Goal: Task Accomplishment & Management: Complete application form

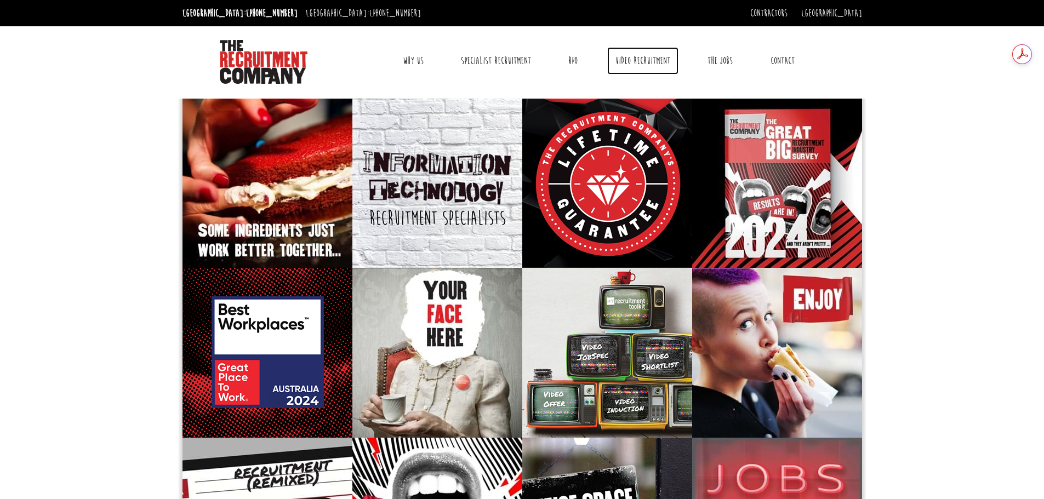
click at [667, 59] on link "Video Recruitment" at bounding box center [642, 60] width 71 height 27
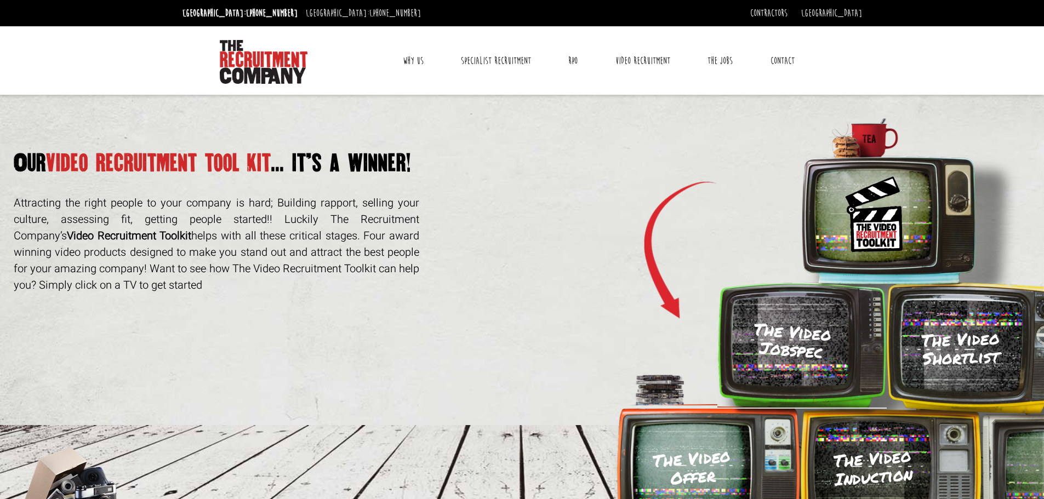
scroll to position [215, 0]
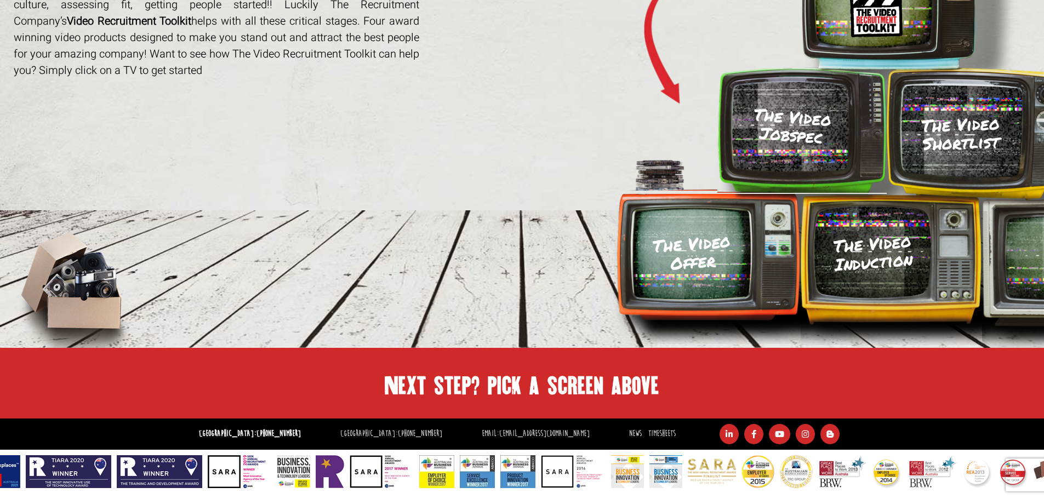
click at [945, 132] on h3 "The Video Shortlist" at bounding box center [961, 133] width 124 height 41
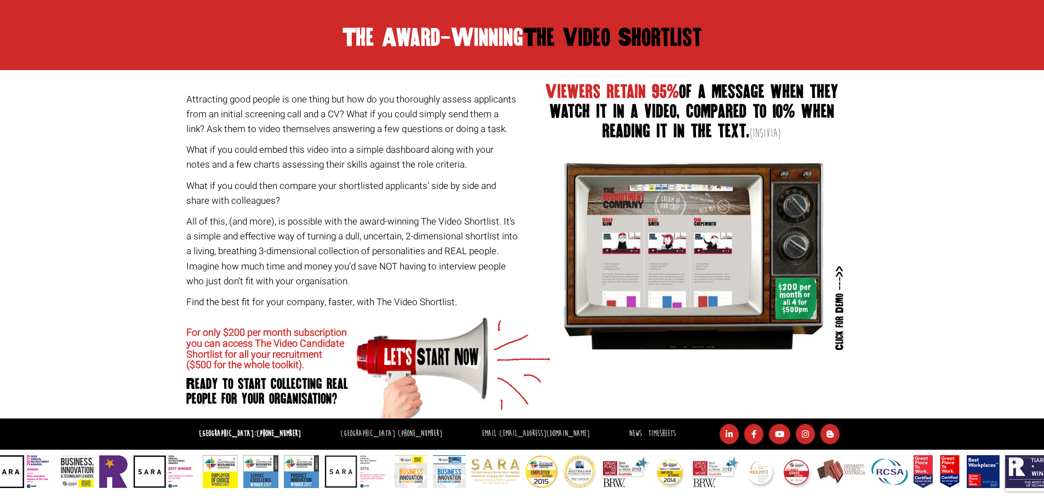
scroll to position [294, 0]
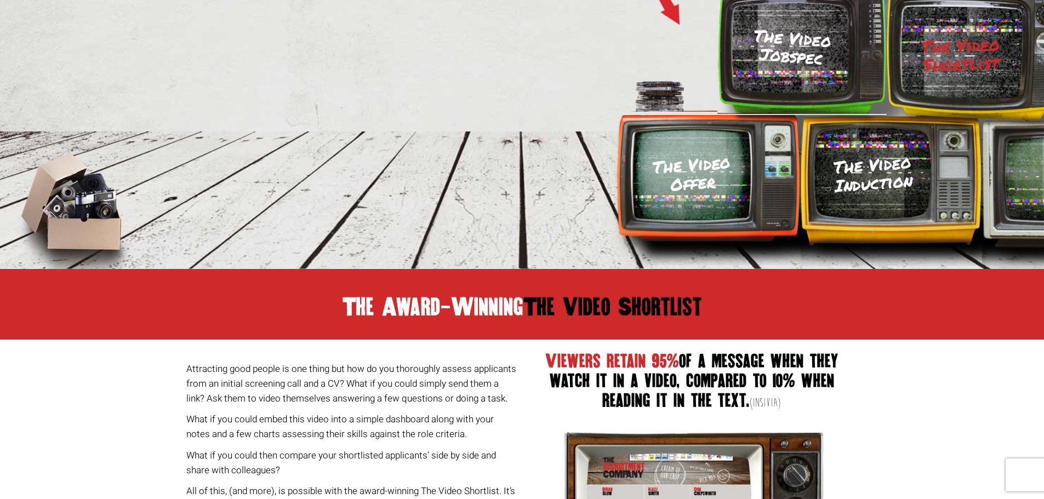
click at [892, 171] on h3 "The Video Induction" at bounding box center [873, 174] width 81 height 42
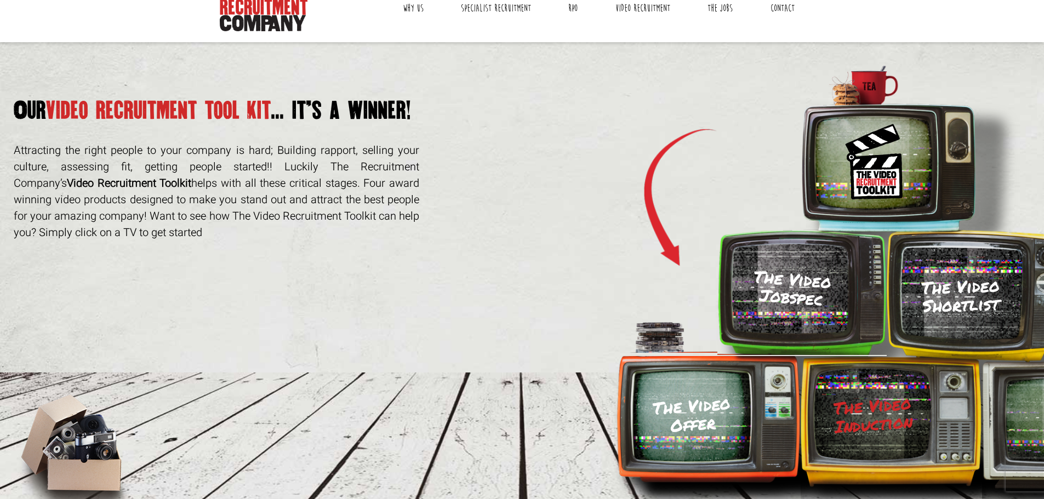
scroll to position [0, 0]
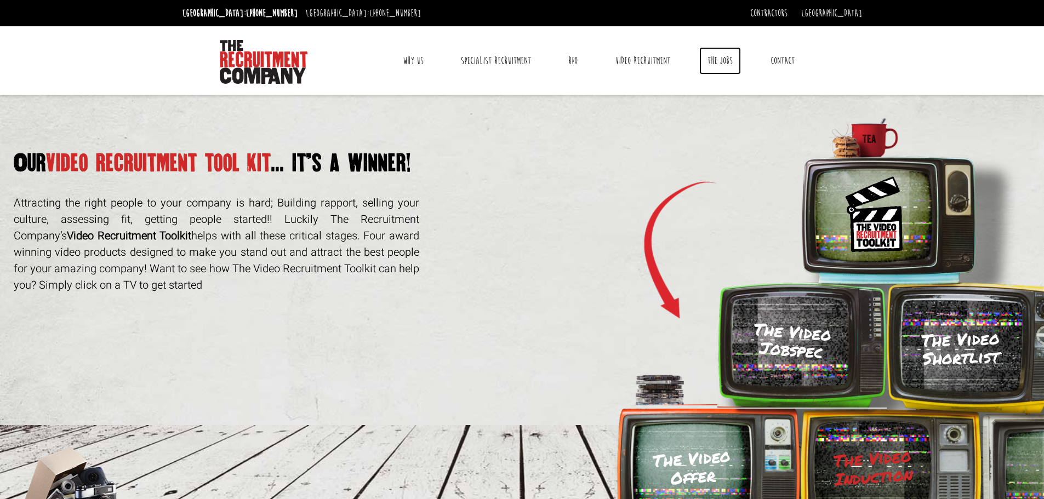
click at [720, 61] on link "The Jobs" at bounding box center [720, 60] width 42 height 27
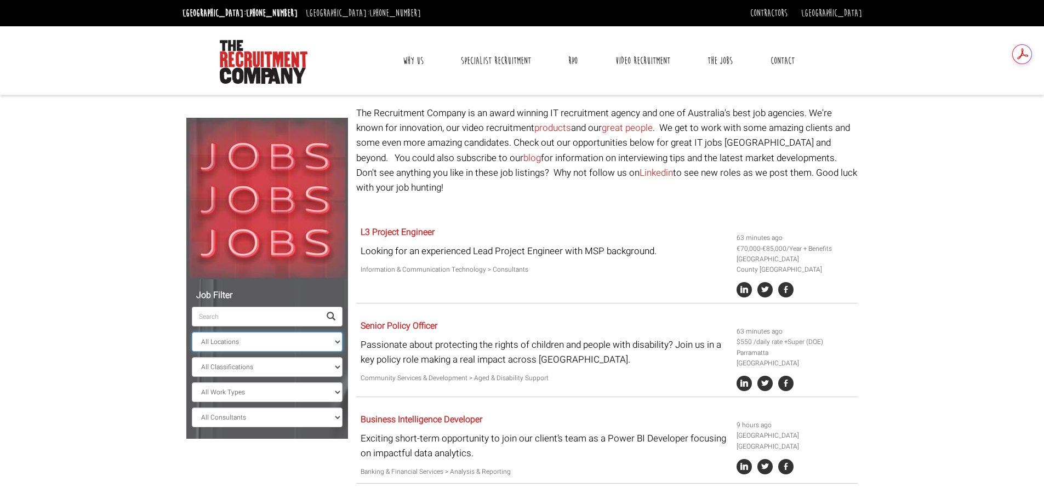
click at [281, 343] on select "All Locations Sydney Melbourne Ireland Sydney CBD Parramatta Circular Quay Nort…" at bounding box center [267, 342] width 151 height 20
select select "[GEOGRAPHIC_DATA]"
click at [192, 332] on select "All Locations Sydney Melbourne Ireland Sydney CBD Parramatta Circular Quay Nort…" at bounding box center [267, 342] width 151 height 20
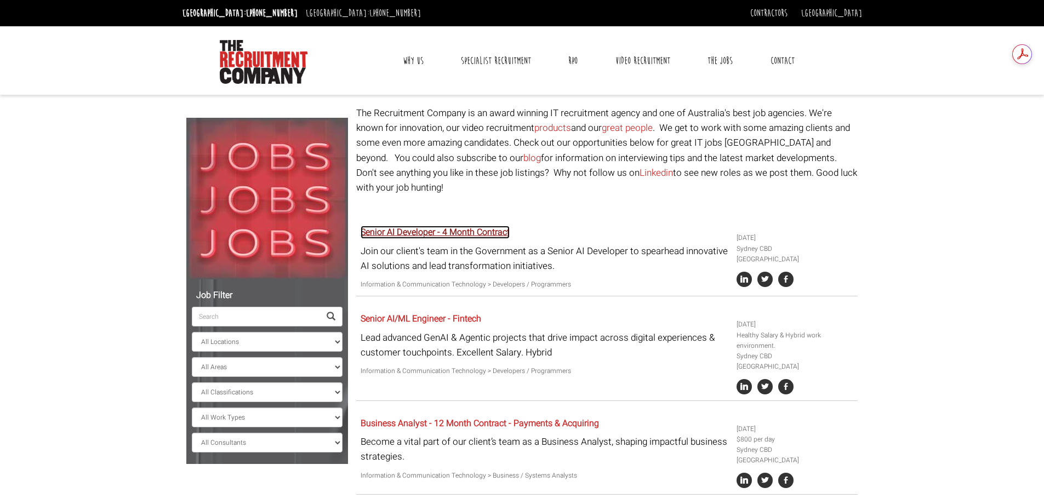
click at [483, 226] on link "Senior AI Developer - 4 Month Contract" at bounding box center [435, 232] width 149 height 13
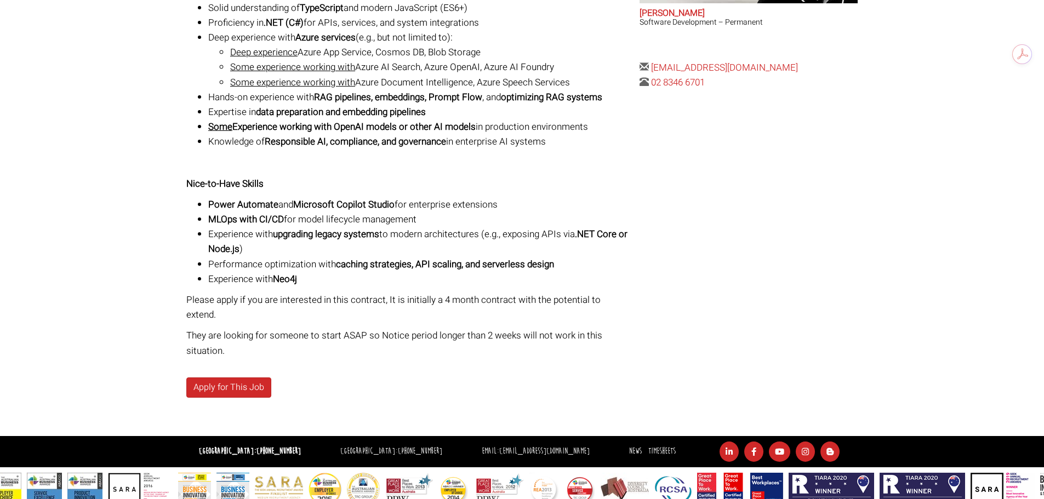
scroll to position [491, 0]
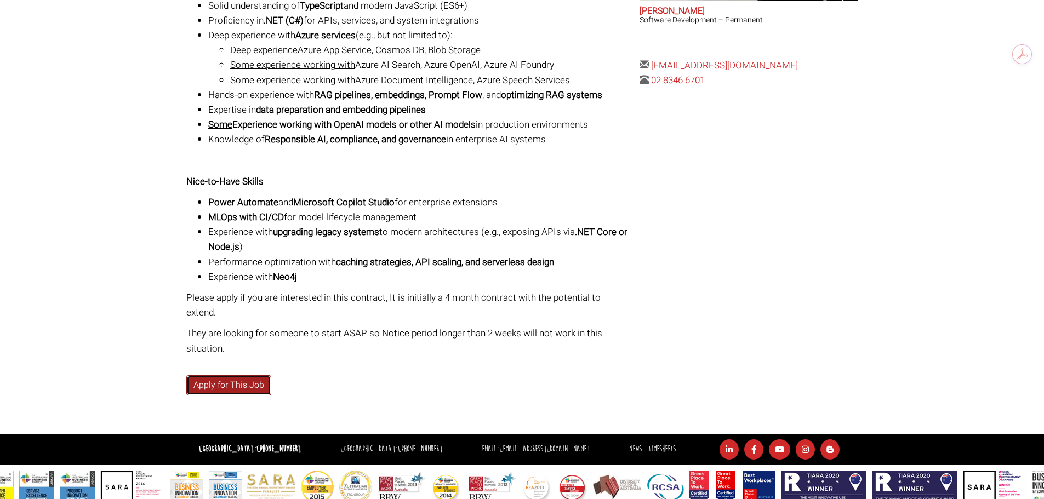
click at [213, 375] on link "Apply for This Job" at bounding box center [228, 385] width 85 height 20
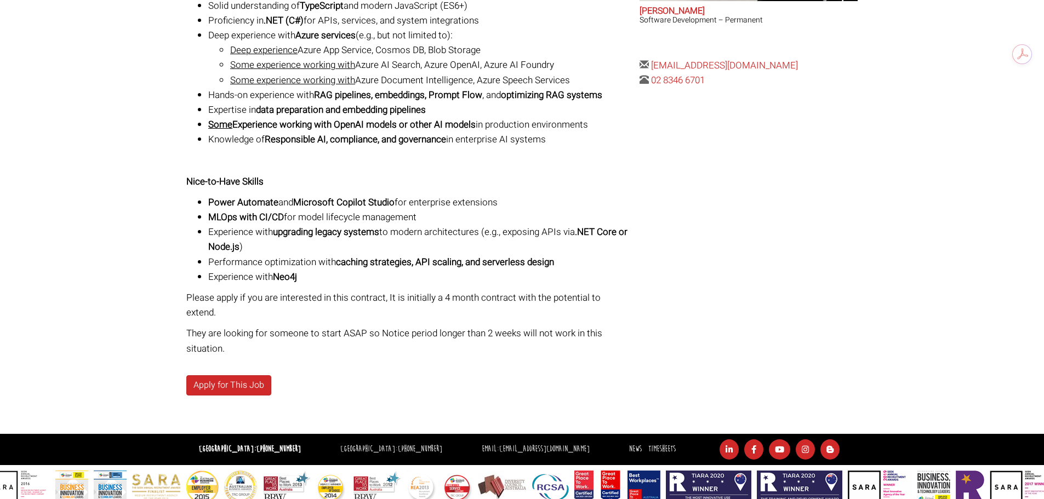
click at [551, 231] on li "Experience with upgrading legacy systems to modern architectures (e.g., exposin…" at bounding box center [419, 240] width 423 height 30
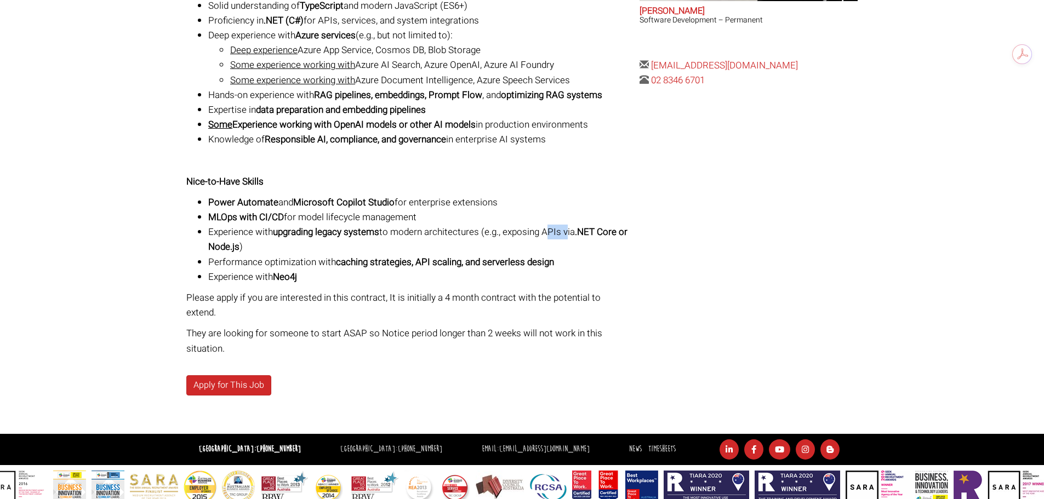
click at [551, 231] on li "Experience with upgrading legacy systems to modern architectures (e.g., exposin…" at bounding box center [419, 240] width 423 height 30
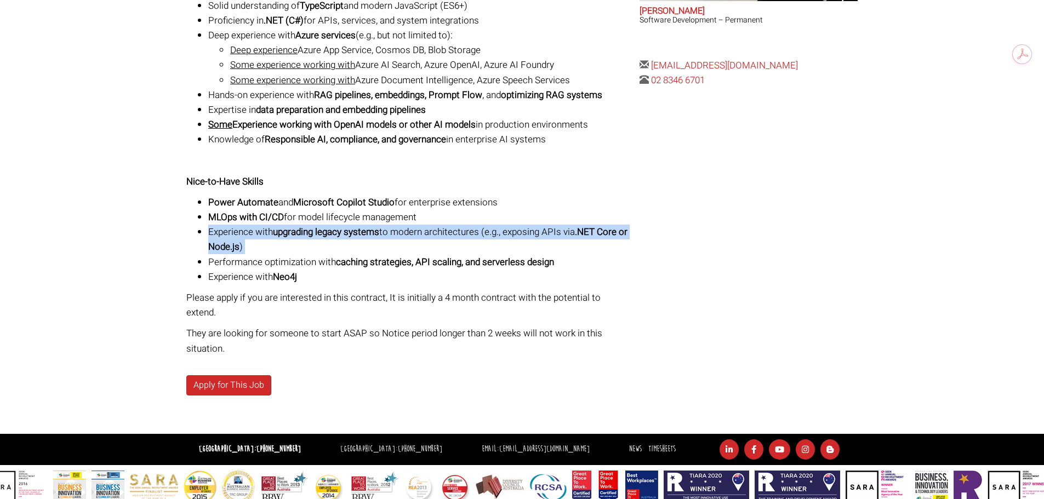
click at [551, 231] on li "Experience with upgrading legacy systems to modern architectures (e.g., exposin…" at bounding box center [419, 240] width 423 height 30
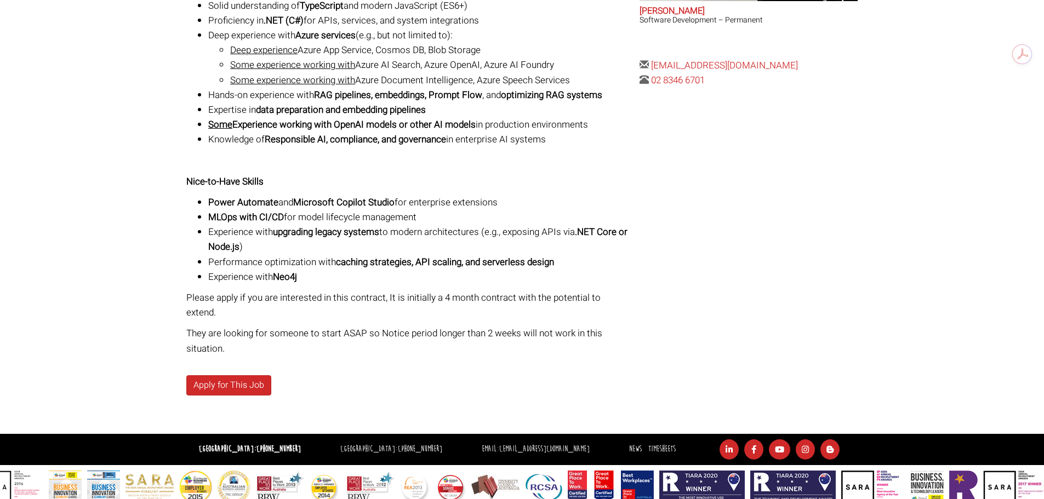
click at [589, 264] on li "Performance optimization with caching strategies, API scaling, and serverless d…" at bounding box center [419, 262] width 423 height 15
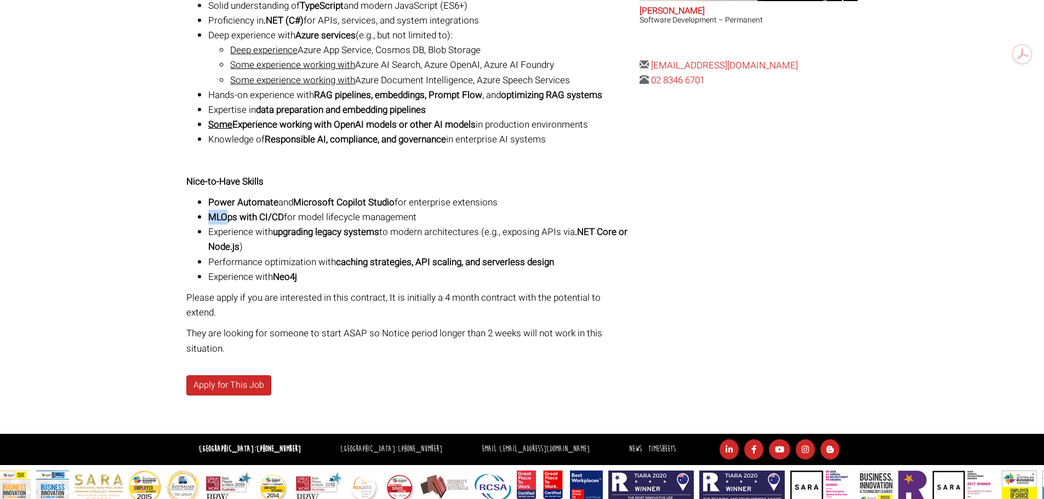
drag, startPoint x: 229, startPoint y: 217, endPoint x: 189, endPoint y: 215, distance: 40.6
click at [189, 215] on ul "Power Automate and Microsoft Copilot Studio for enterprise extensions MLOps wit…" at bounding box center [408, 239] width 445 height 89
click at [234, 219] on strong "MLOps with CI/CD" at bounding box center [246, 217] width 76 height 14
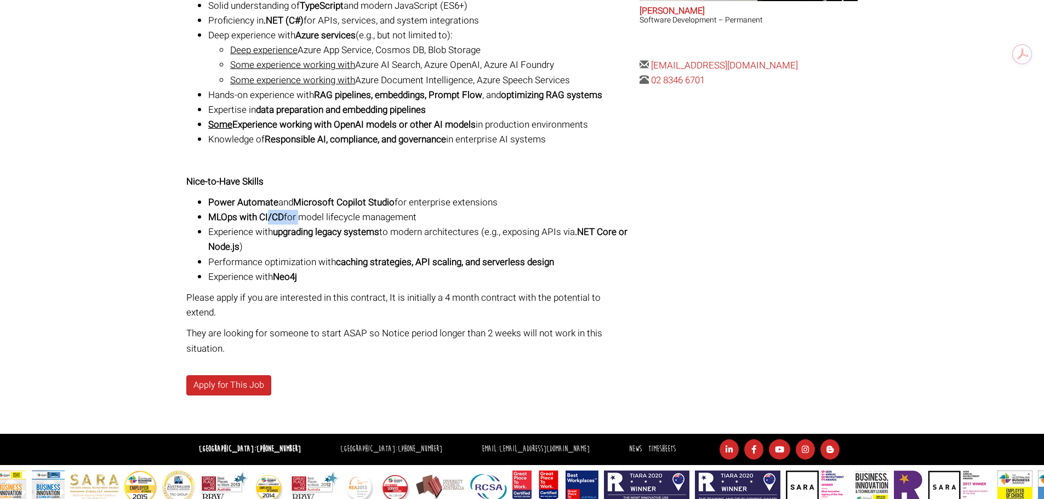
drag, startPoint x: 268, startPoint y: 220, endPoint x: 304, endPoint y: 221, distance: 36.8
click at [304, 221] on li "MLOps with CI/CD for model lifecycle management" at bounding box center [419, 217] width 423 height 15
click at [325, 241] on li "Experience with upgrading legacy systems to modern architectures (e.g., exposin…" at bounding box center [419, 240] width 423 height 30
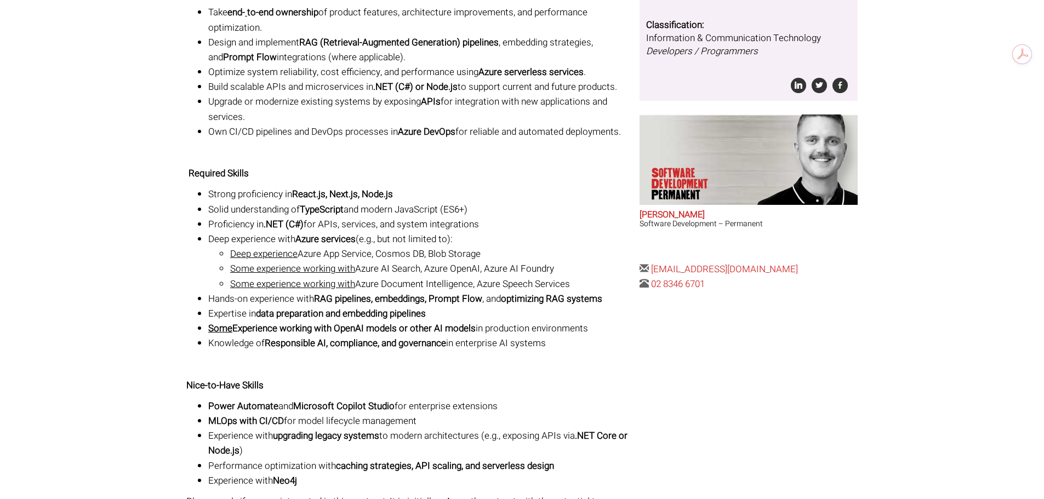
scroll to position [0, 0]
